Goal: Transaction & Acquisition: Download file/media

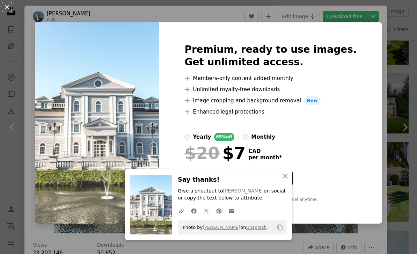
scroll to position [27, 0]
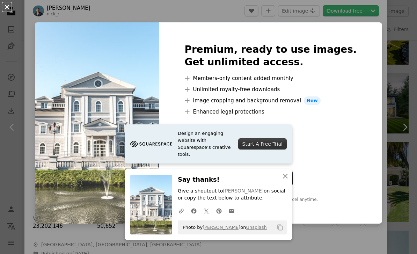
click at [3, 5] on button "An X shape" at bounding box center [7, 7] width 8 height 8
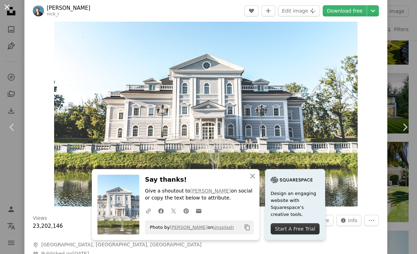
click at [6, 5] on button "An X shape" at bounding box center [7, 7] width 8 height 8
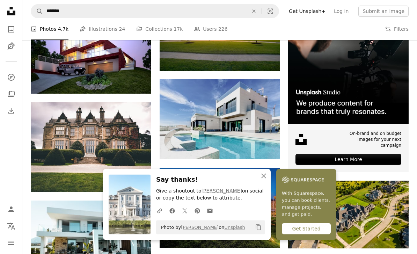
scroll to position [190, 0]
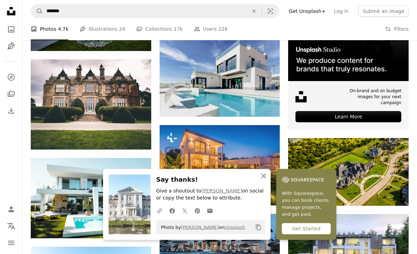
click at [265, 180] on icon "An X shape" at bounding box center [263, 176] width 8 height 8
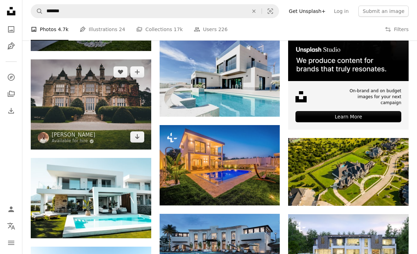
click at [65, 89] on img at bounding box center [91, 104] width 120 height 90
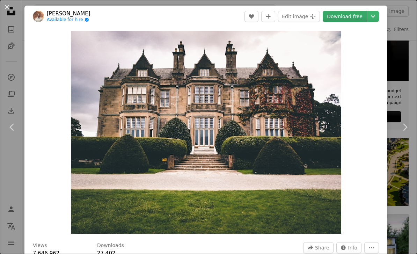
click at [348, 19] on link "Download free" at bounding box center [344, 16] width 44 height 11
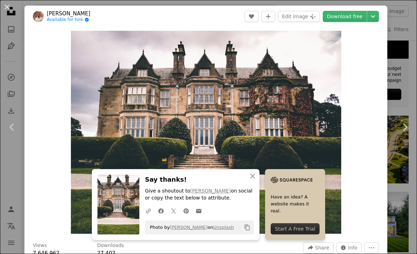
click at [251, 229] on button "Copy content" at bounding box center [247, 227] width 12 height 12
click at [257, 178] on button "An X shape Close" at bounding box center [252, 176] width 14 height 14
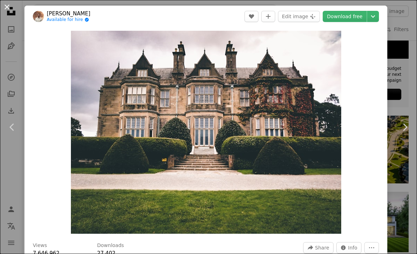
click at [5, 7] on button "An X shape" at bounding box center [7, 7] width 8 height 8
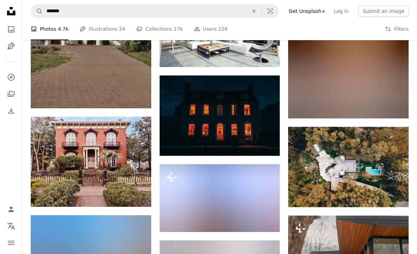
scroll to position [3089, 0]
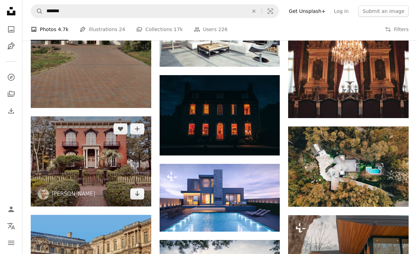
click at [62, 145] on img at bounding box center [91, 161] width 120 height 90
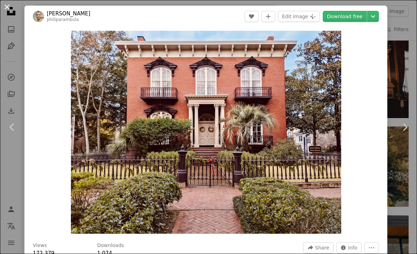
click at [10, 3] on button "An X shape" at bounding box center [7, 7] width 8 height 8
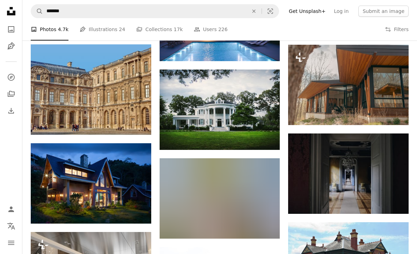
scroll to position [3257, 0]
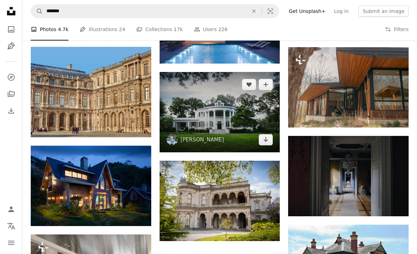
click at [228, 113] on img at bounding box center [219, 112] width 120 height 80
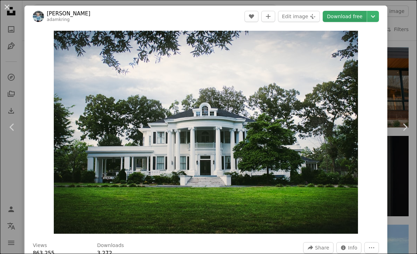
click at [350, 22] on link "Download free" at bounding box center [344, 16] width 44 height 11
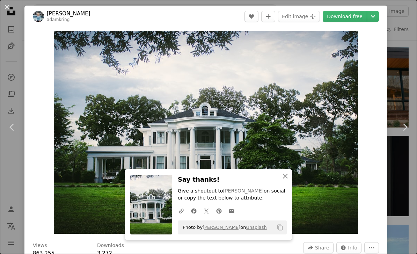
click at [283, 230] on button "Copy content" at bounding box center [280, 227] width 12 height 12
click at [279, 182] on button "An X shape Close" at bounding box center [285, 176] width 14 height 14
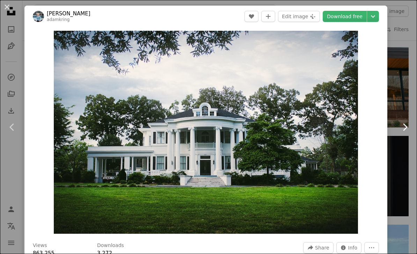
click at [415, 160] on link "Chevron right" at bounding box center [404, 126] width 24 height 67
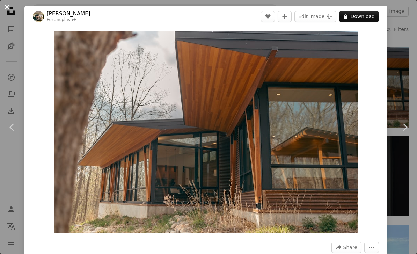
click at [5, 9] on button "An X shape" at bounding box center [7, 7] width 8 height 8
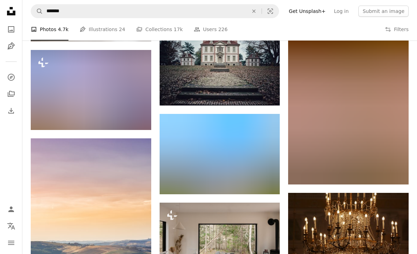
scroll to position [3552, 0]
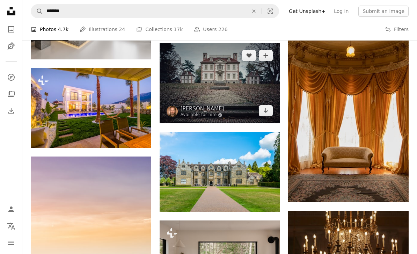
click at [210, 72] on img at bounding box center [219, 83] width 120 height 80
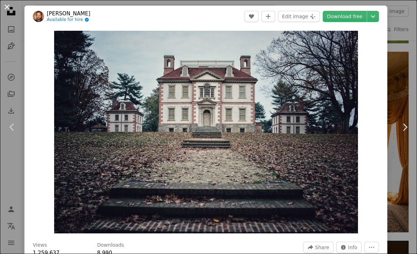
click at [9, 5] on button "An X shape" at bounding box center [7, 7] width 8 height 8
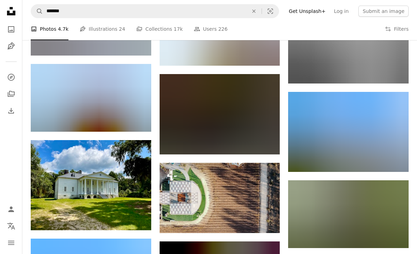
scroll to position [13116, 0]
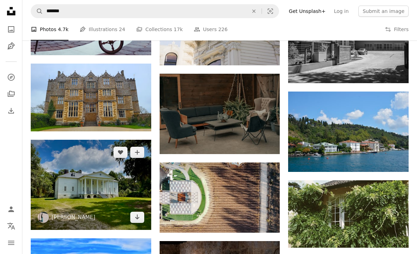
click at [81, 173] on img at bounding box center [91, 185] width 120 height 90
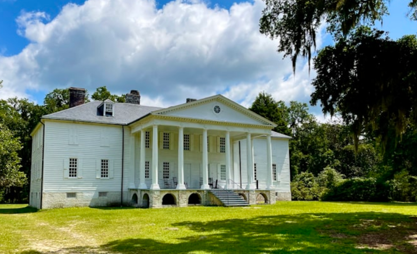
scroll to position [13083, 0]
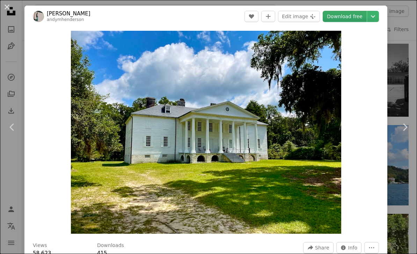
click at [352, 14] on link "Download free" at bounding box center [344, 16] width 44 height 11
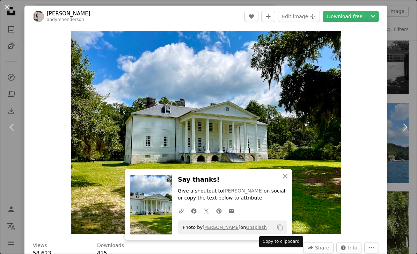
click at [284, 223] on button "Copy content" at bounding box center [280, 227] width 12 height 12
click at [9, 11] on button "An X shape" at bounding box center [7, 7] width 8 height 8
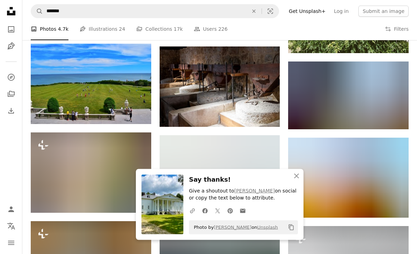
scroll to position [13312, 0]
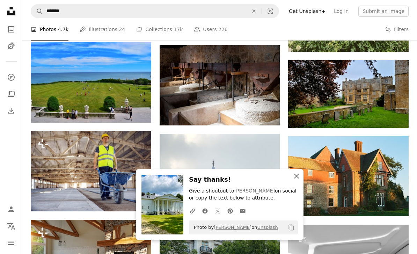
click at [297, 183] on button "An X shape Close" at bounding box center [296, 176] width 14 height 14
